Goal: Task Accomplishment & Management: Manage account settings

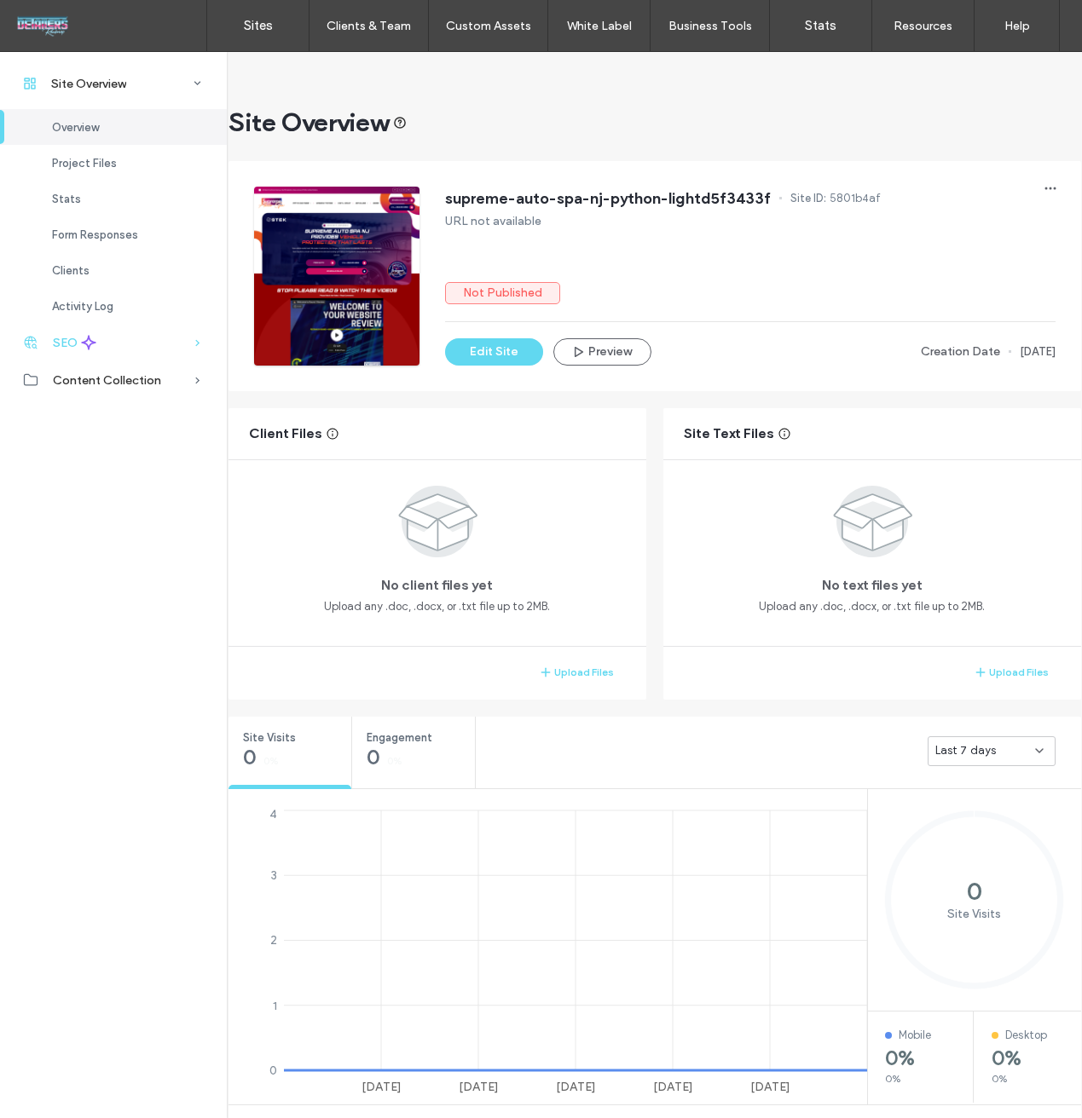
click at [183, 343] on div "SEO" at bounding box center [113, 343] width 227 height 38
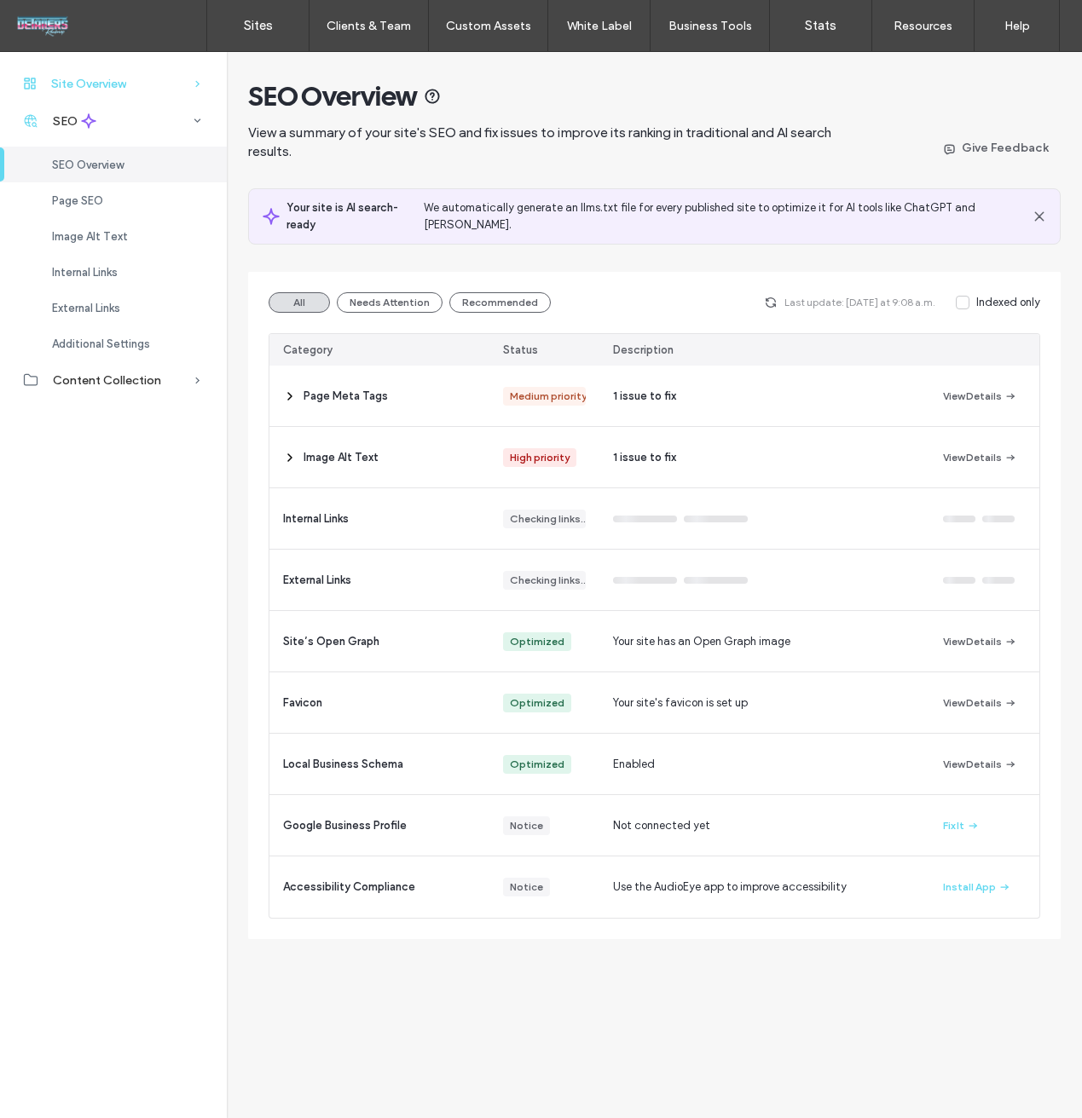
click at [119, 93] on div "Site Overview" at bounding box center [113, 84] width 227 height 38
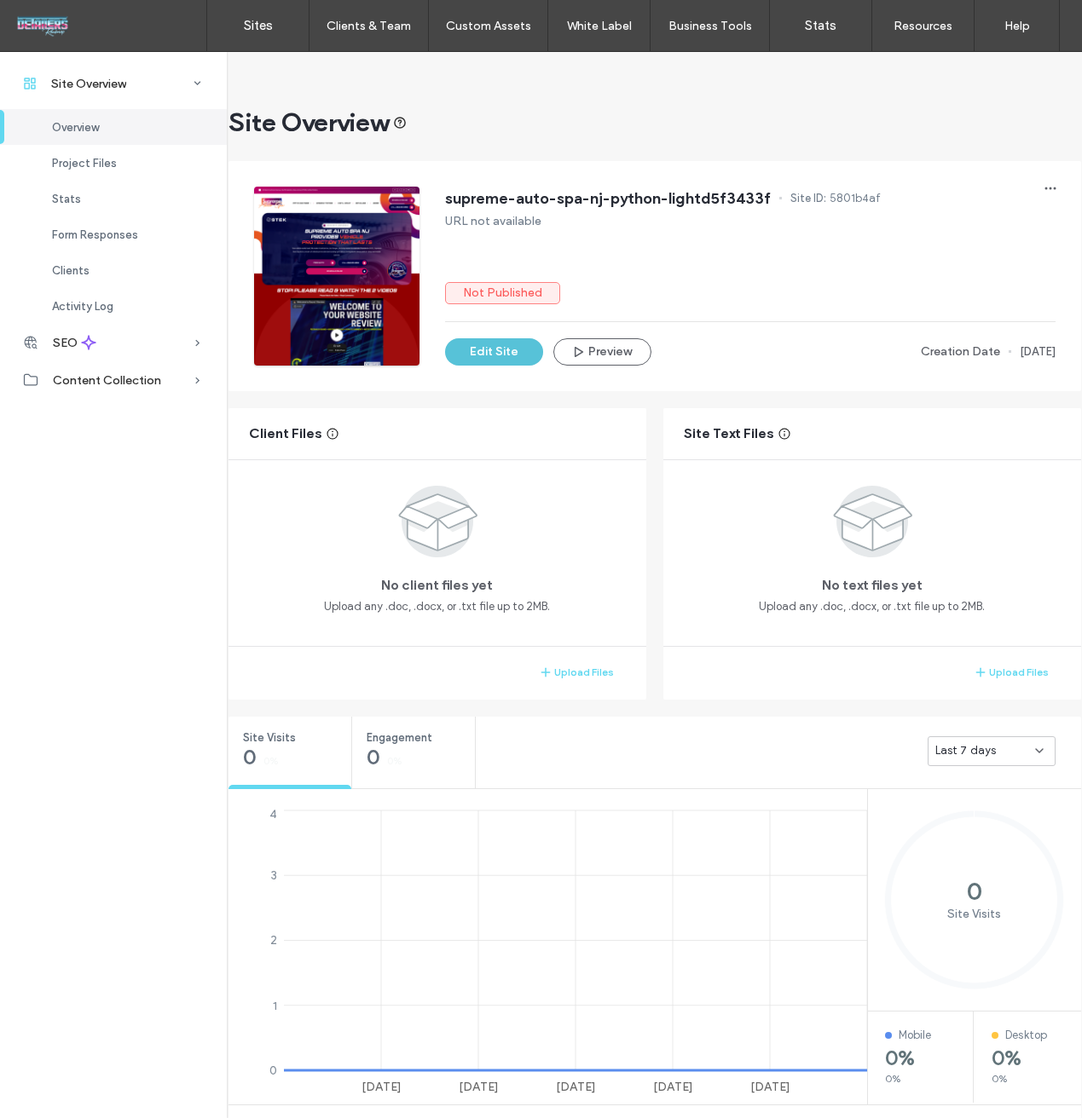
click at [483, 355] on button "Edit Site" at bounding box center [494, 351] width 98 height 27
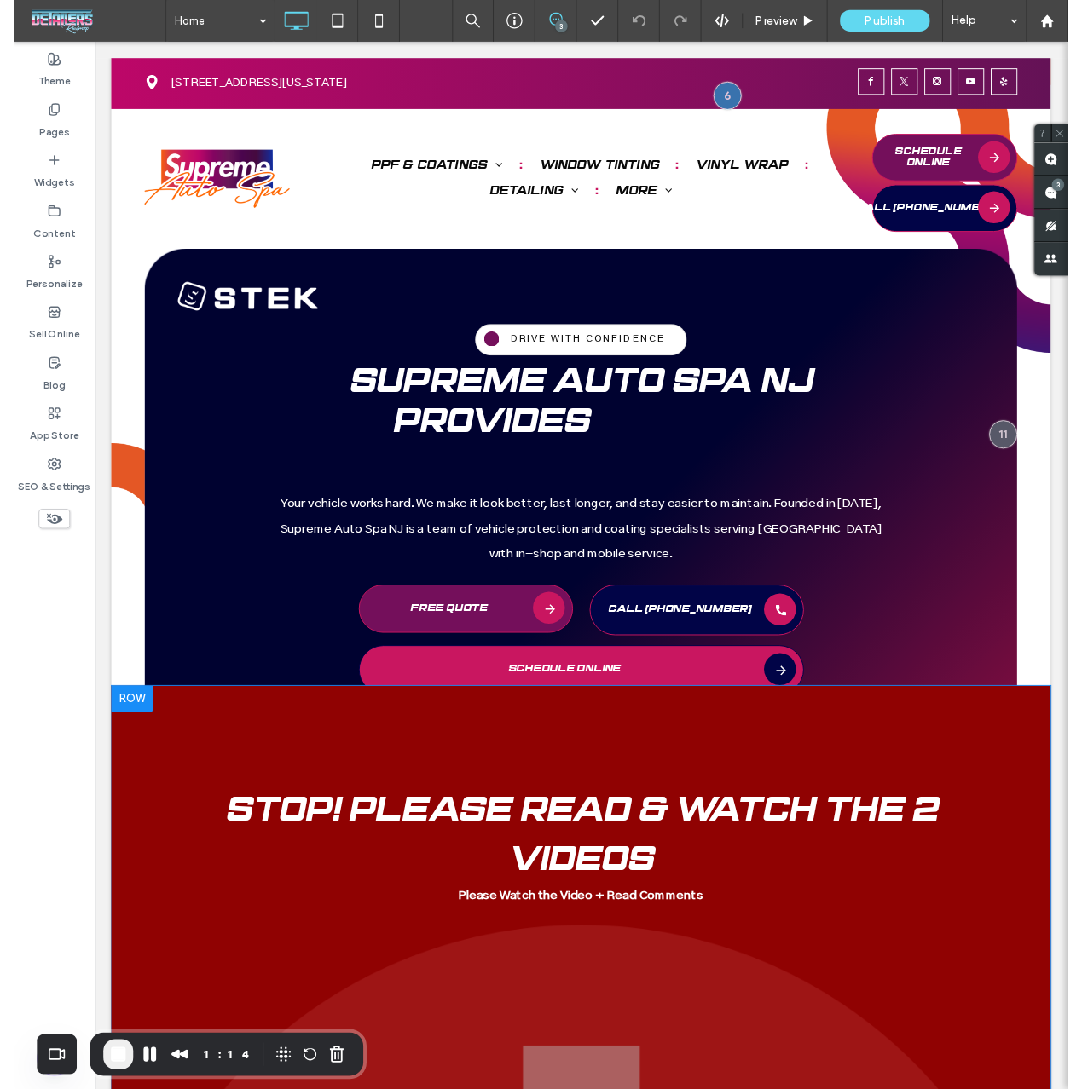
scroll to position [11, 0]
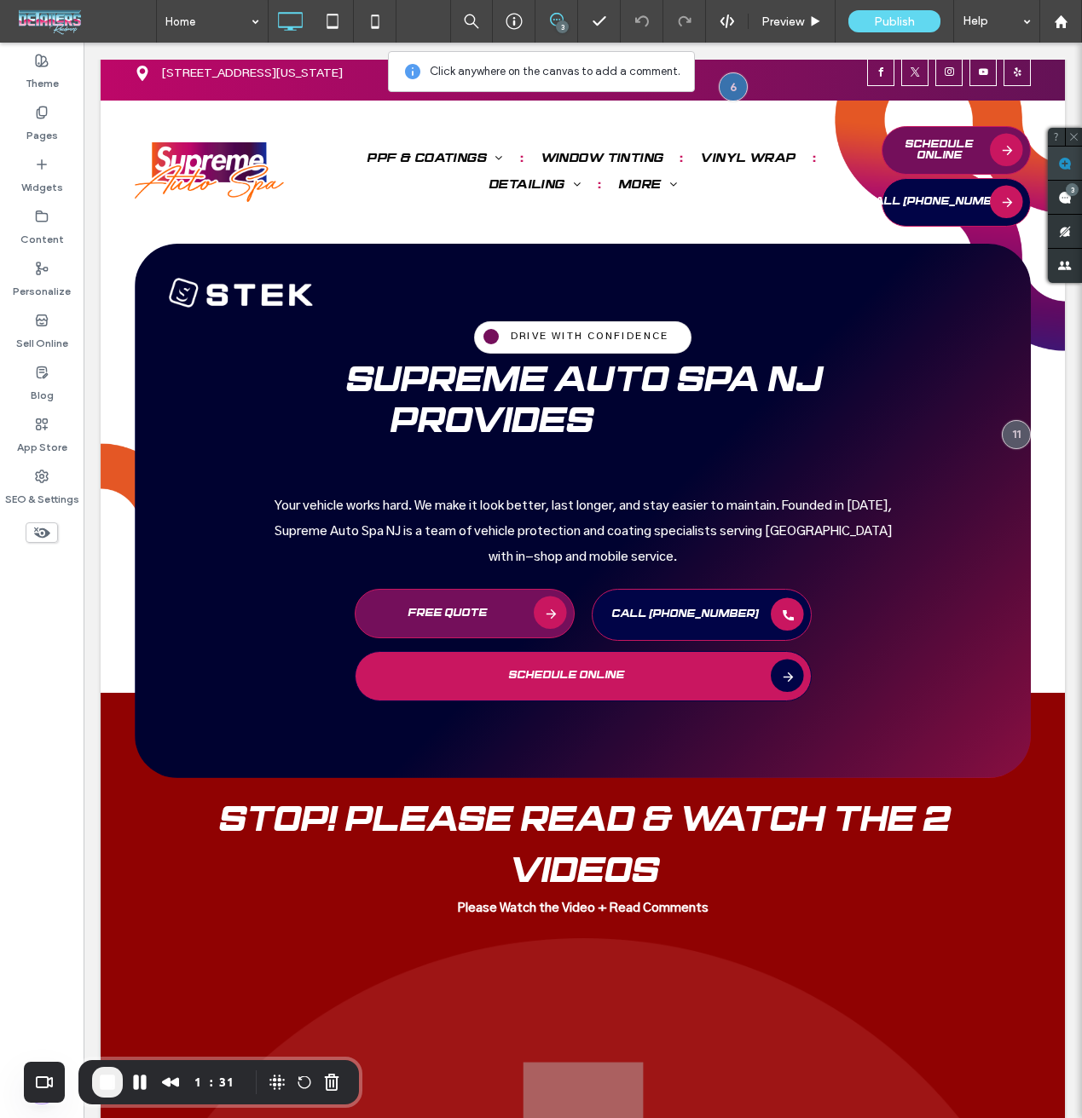
click at [1065, 170] on use at bounding box center [1065, 164] width 14 height 14
click at [787, 251] on div at bounding box center [583, 511] width 896 height 534
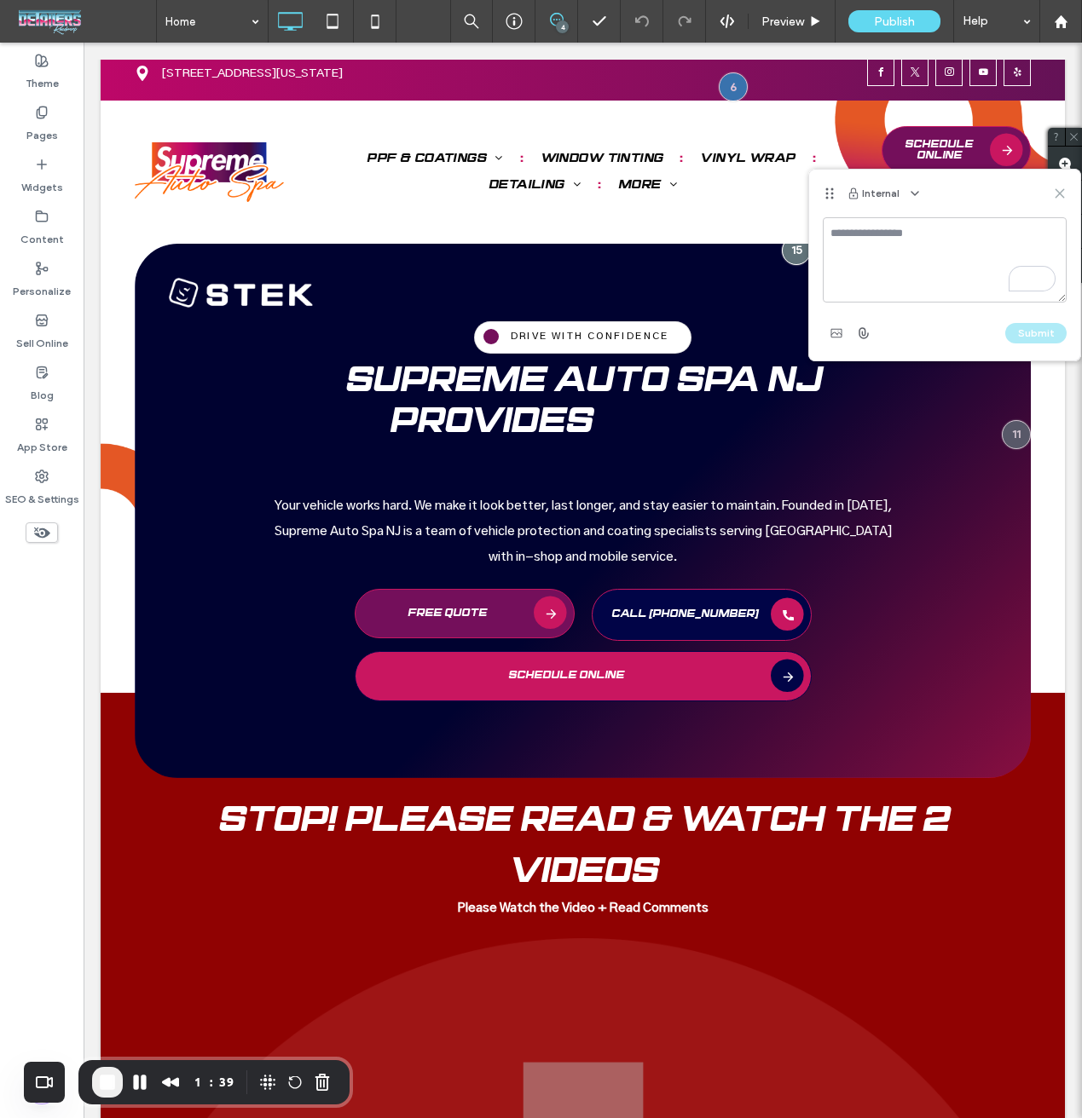
click at [1064, 191] on icon at bounding box center [1060, 194] width 14 height 14
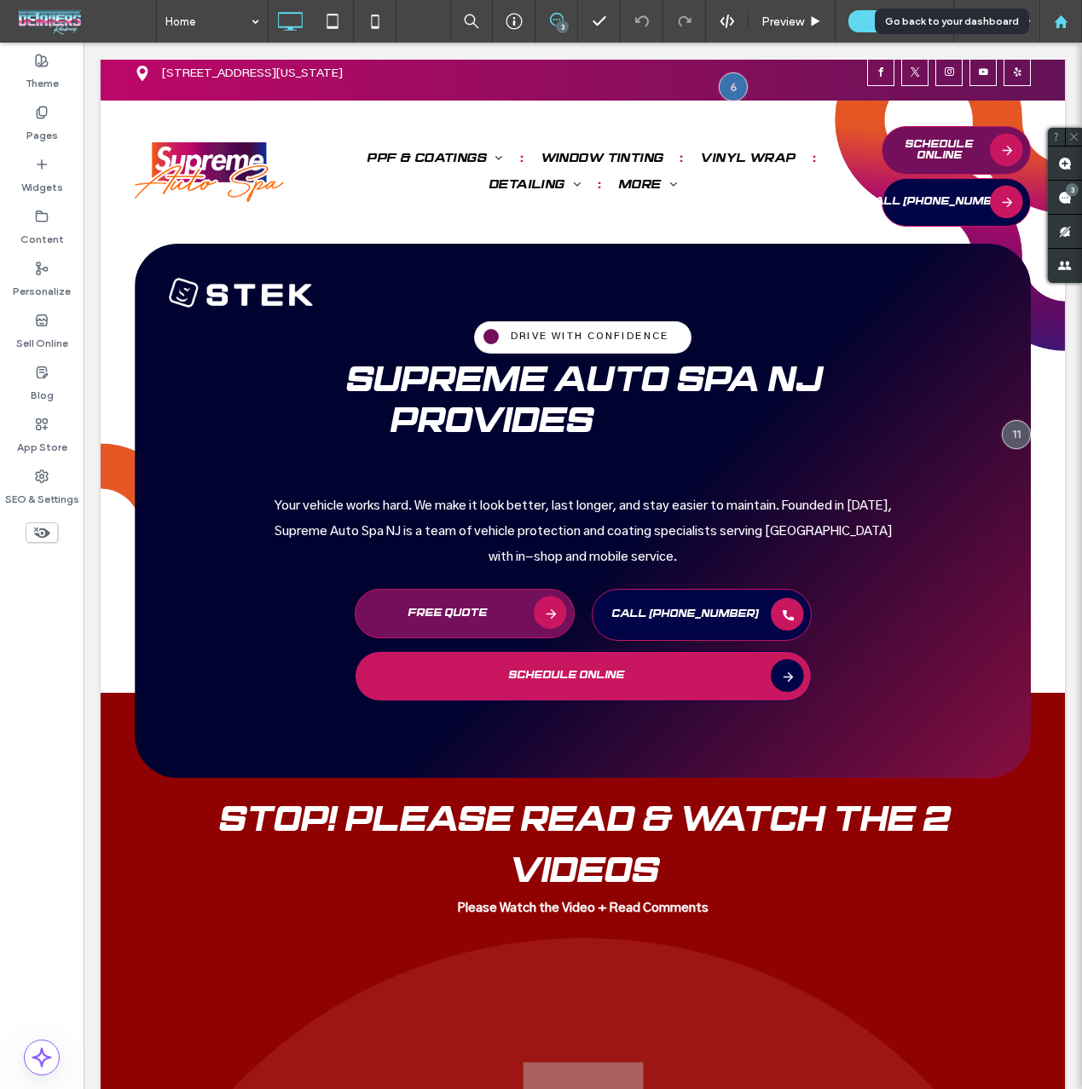
click at [1068, 28] on div at bounding box center [1060, 21] width 43 height 43
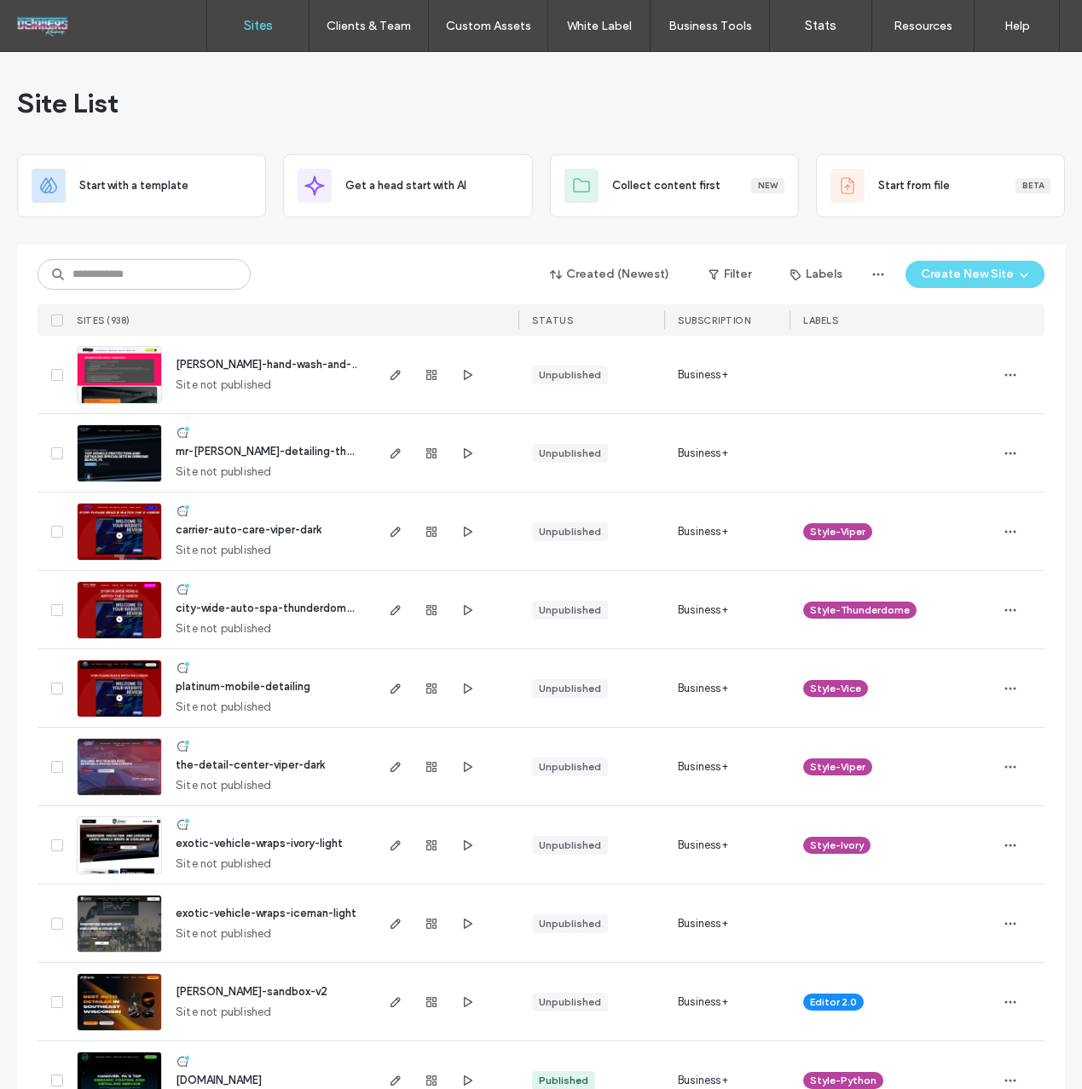
click at [39, 26] on div at bounding box center [109, 25] width 193 height 27
